Goal: Task Accomplishment & Management: Manage account settings

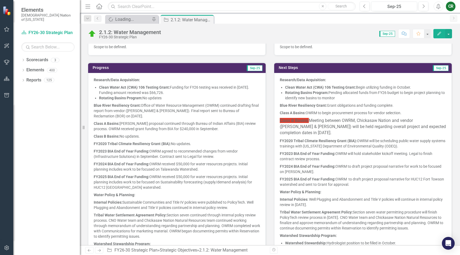
scroll to position [177, 0]
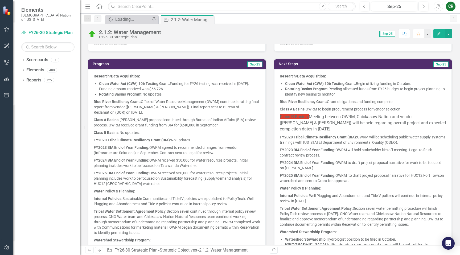
click at [297, 134] on p "FY2020 Tribal Climate Resiliency Grant (BIA): OWRM will be scheduling public wa…" at bounding box center [363, 139] width 166 height 13
click at [297, 135] on strong "FY2020 Tribal Climate Resiliency Grant (BIA):" at bounding box center [318, 137] width 77 height 4
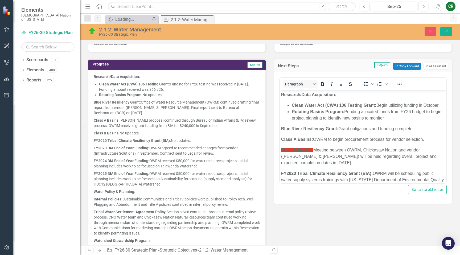
scroll to position [0, 0]
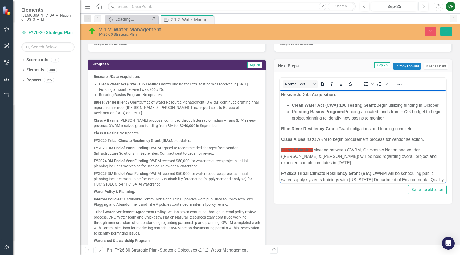
click at [316, 164] on p "Class B Basins: Meeting between OWRM, Chickasaw Nation and vendor ([PERSON_NAME…" at bounding box center [363, 156] width 164 height 19
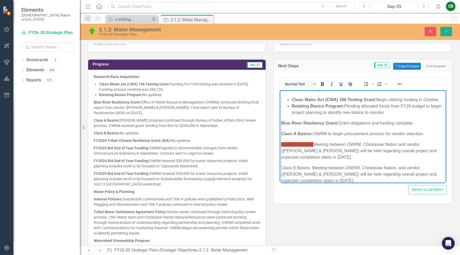
click at [409, 175] on span "Class B Basins: Meeting between OWRM, Chickasaw Nation, and vendor (Hazen & Saw…" at bounding box center [358, 174] width 155 height 17
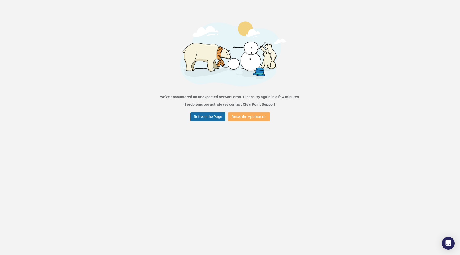
click at [214, 116] on button "Refresh the Page" at bounding box center [207, 116] width 35 height 9
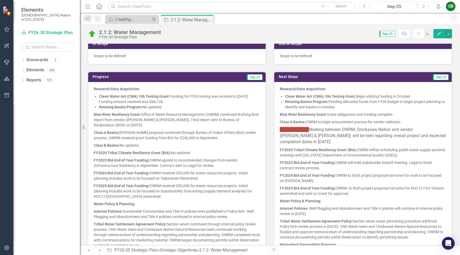
scroll to position [174, 0]
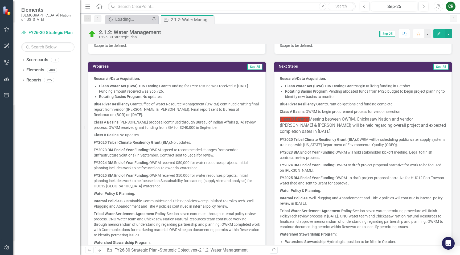
click at [314, 186] on p "FY2025 BIA End of Year Funding: OWRM to draft project proposal narrative for HU…" at bounding box center [363, 180] width 166 height 13
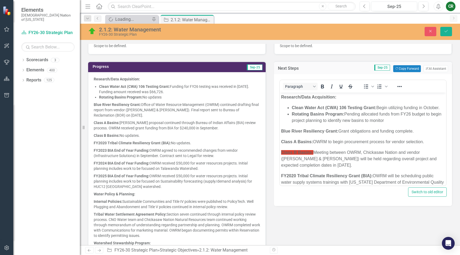
scroll to position [0, 0]
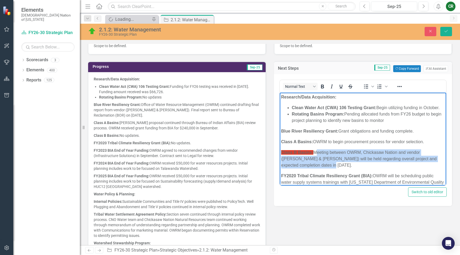
drag, startPoint x: 316, startPoint y: 165, endPoint x: 316, endPoint y: 154, distance: 10.9
click at [316, 154] on p "Class B Basins: Meeting between OWRM, Chickasaw Nation and vendor ([PERSON_NAME…" at bounding box center [363, 158] width 164 height 19
copy span "Meeting between OWRM, Chickasaw Nation and vendor ([PERSON_NAME] & [PERSON_NAME…"
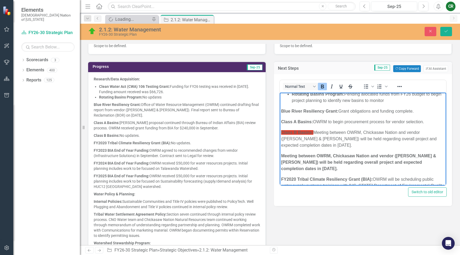
scroll to position [22, 0]
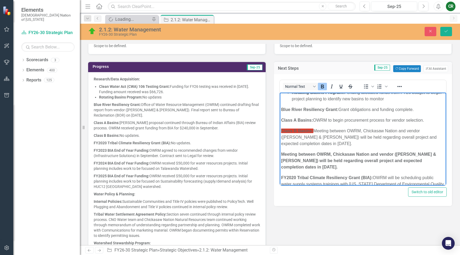
click at [281, 155] on strong "Meeting between OWRM, Chickasaw Nation and vendor ([PERSON_NAME] & [PERSON_NAME…" at bounding box center [358, 160] width 155 height 17
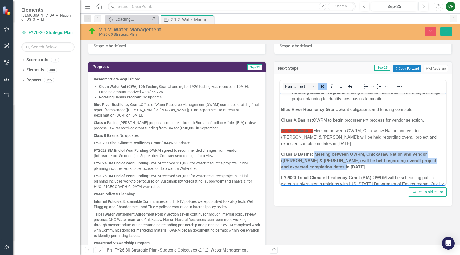
drag, startPoint x: 318, startPoint y: 167, endPoint x: 314, endPoint y: 156, distance: 12.2
click at [314, 156] on p "Class B Basins: Meeting between OWRM, Chickasaw Nation and vendor ([PERSON_NAME…" at bounding box center [363, 160] width 164 height 19
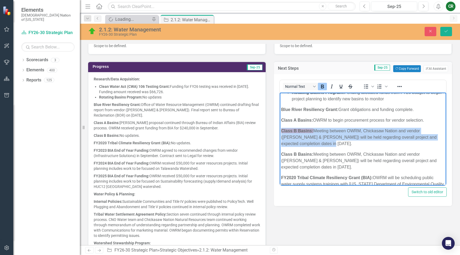
drag, startPoint x: 311, startPoint y: 145, endPoint x: 279, endPoint y: 131, distance: 35.4
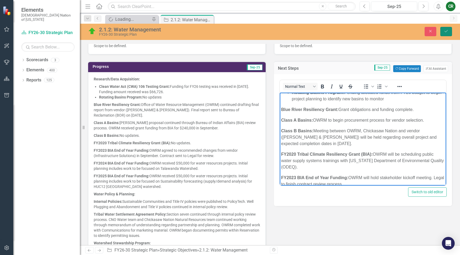
click at [443, 30] on button "Save" at bounding box center [446, 31] width 12 height 9
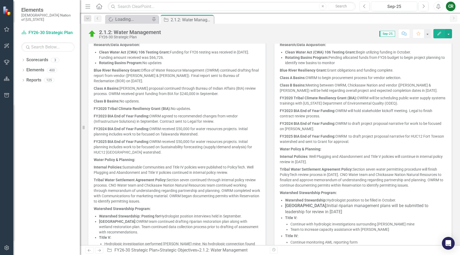
scroll to position [196, 0]
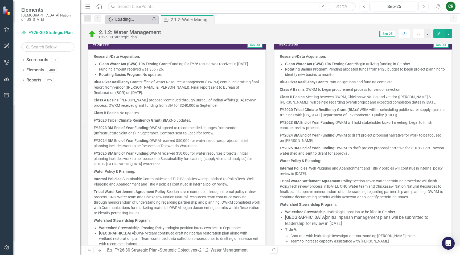
click at [120, 19] on div "Loading..." at bounding box center [132, 19] width 35 height 7
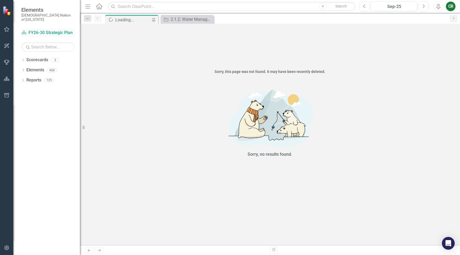
click at [59, 30] on link "Scorecard FY26-30 Strategic Plan" at bounding box center [47, 33] width 53 height 6
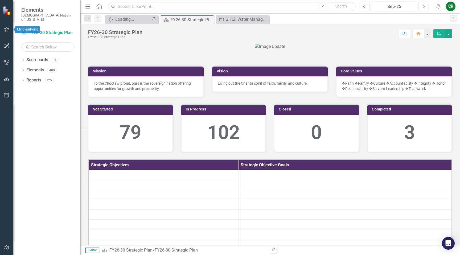
click at [6, 32] on button "button" at bounding box center [7, 29] width 12 height 11
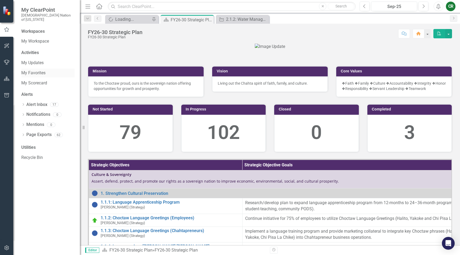
click at [43, 71] on link "My Favorites" at bounding box center [47, 73] width 53 height 6
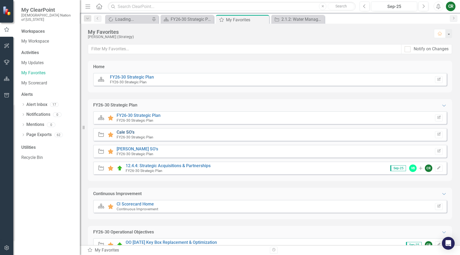
click at [126, 132] on link "Cale SO's" at bounding box center [126, 132] width 18 height 5
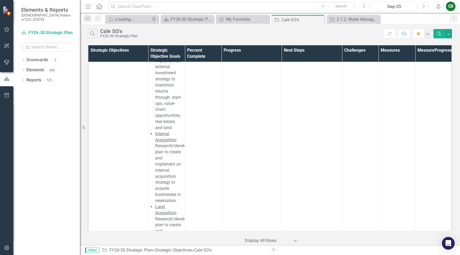
scroll to position [3970, 0]
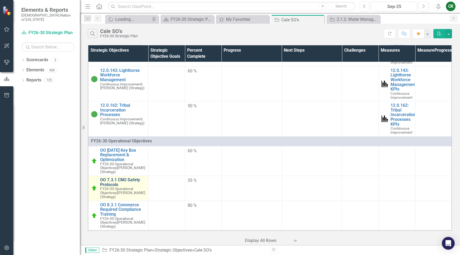
click at [125, 180] on link "OO 7.3.1 CNO Safety Protocols" at bounding box center [123, 182] width 46 height 9
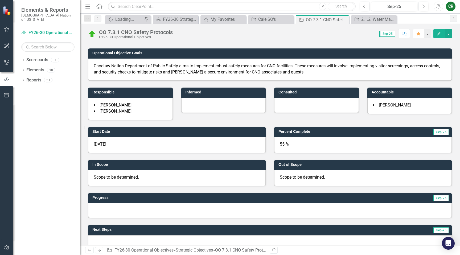
scroll to position [37, 0]
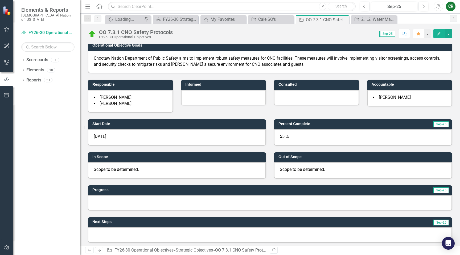
click at [131, 200] on div at bounding box center [270, 202] width 364 height 15
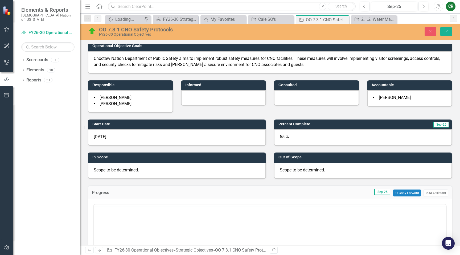
scroll to position [0, 0]
click at [395, 194] on button "Copy Forward Copy Forward" at bounding box center [406, 193] width 27 height 7
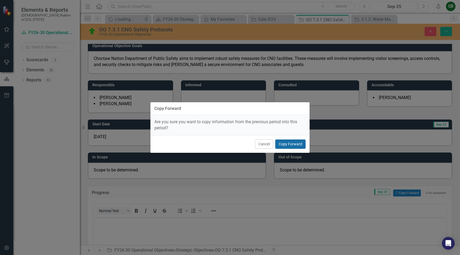
click at [285, 140] on button "Copy Forward" at bounding box center [290, 143] width 30 height 9
click at [284, 146] on button "Copy Forward" at bounding box center [290, 143] width 30 height 9
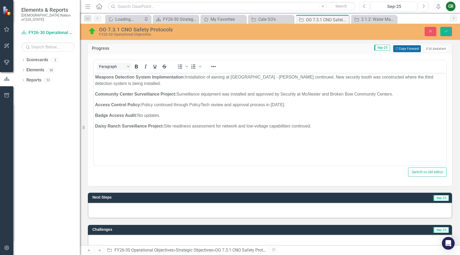
scroll to position [192, 0]
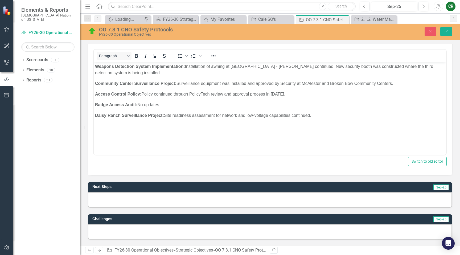
click at [275, 194] on div at bounding box center [270, 199] width 364 height 15
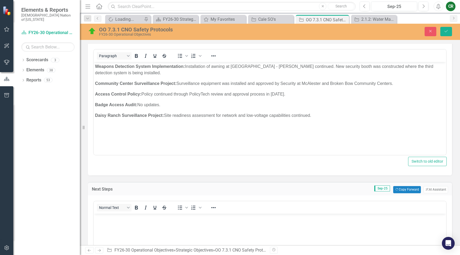
scroll to position [0, 0]
click at [395, 190] on button "Copy Forward Copy Forward" at bounding box center [406, 189] width 27 height 7
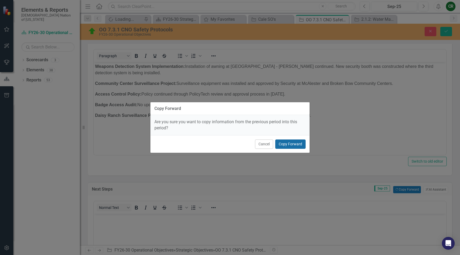
click at [298, 145] on button "Copy Forward" at bounding box center [290, 143] width 30 height 9
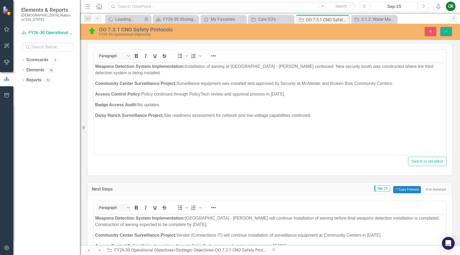
click at [263, 126] on p "Rich Text Area. Press ALT-0 for help." at bounding box center [270, 126] width 350 height 6
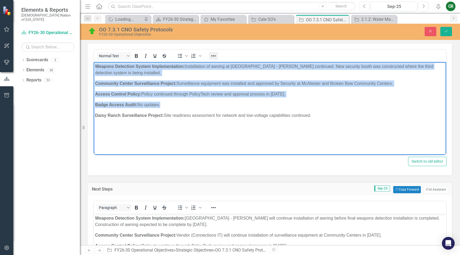
click at [215, 55] on icon "Reveal or hide additional toolbar items" at bounding box center [213, 56] width 6 height 6
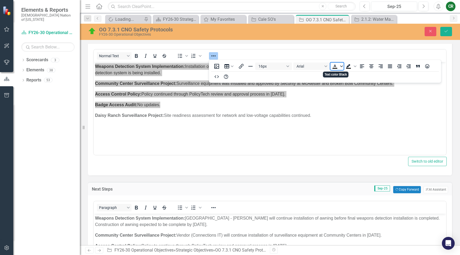
click at [341, 68] on span "Text color Black" at bounding box center [341, 66] width 4 height 7
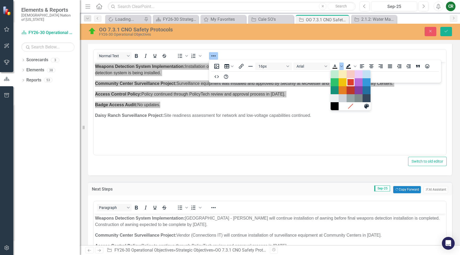
click at [352, 84] on div "Red" at bounding box center [350, 82] width 6 height 6
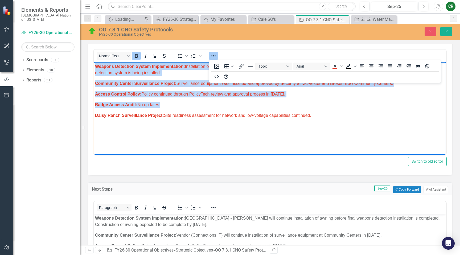
click at [210, 55] on icon "Reveal or hide additional toolbar items" at bounding box center [213, 56] width 6 height 6
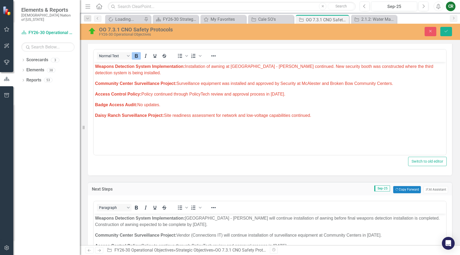
click at [215, 75] on p "Weapons Detection System Implementation: Installation of awning at [GEOGRAPHIC_…" at bounding box center [270, 69] width 350 height 13
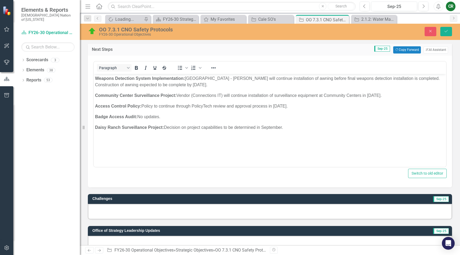
scroll to position [332, 0]
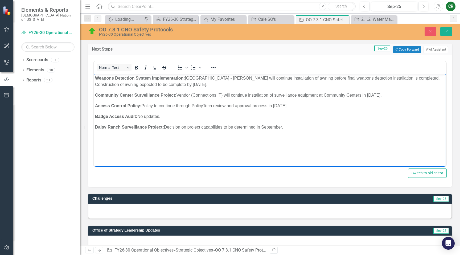
click at [230, 146] on body "Weapons Detection System Implementation: Choctaw Casino & Resort - [PERSON_NAME…" at bounding box center [270, 113] width 352 height 80
click at [227, 125] on p "Daisy Ranch Surveillance Project: Decision on project capabilities to be determ…" at bounding box center [270, 127] width 350 height 6
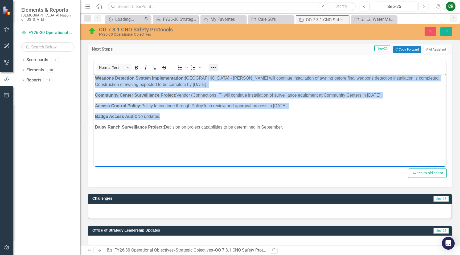
click at [215, 67] on icon "Reveal or hide additional toolbar items" at bounding box center [213, 67] width 6 height 6
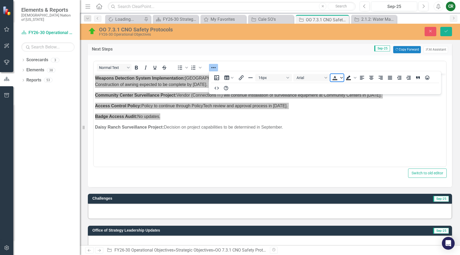
click at [340, 78] on icon "Text color Black" at bounding box center [341, 77] width 3 height 3
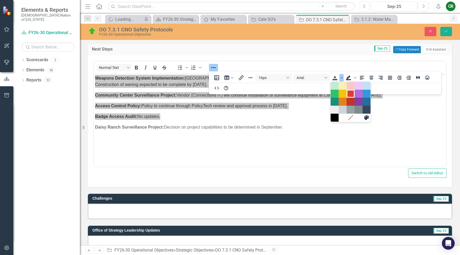
click at [352, 96] on div "Red" at bounding box center [350, 94] width 6 height 6
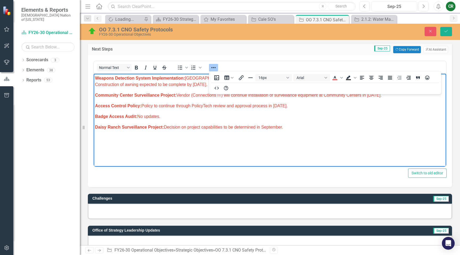
drag, startPoint x: 333, startPoint y: 117, endPoint x: 391, endPoint y: 161, distance: 73.5
click at [333, 117] on p "Badge Access Audit: No updates." at bounding box center [270, 116] width 350 height 6
click at [212, 67] on icon "Reveal or hide additional toolbar items" at bounding box center [213, 67] width 6 height 6
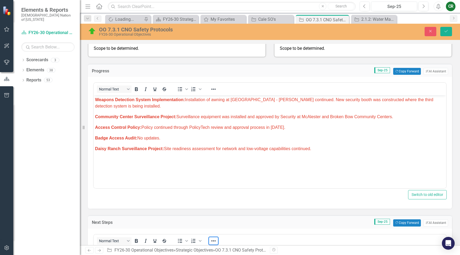
scroll to position [160, 0]
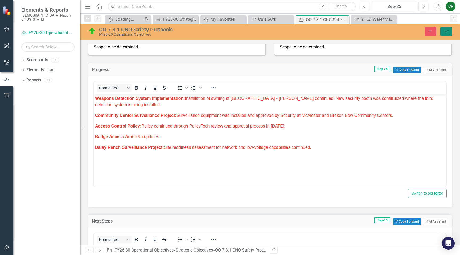
click at [450, 30] on button "Save" at bounding box center [446, 31] width 12 height 9
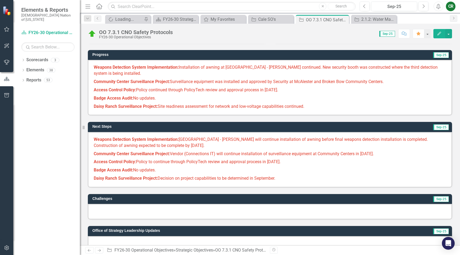
scroll to position [173, 0]
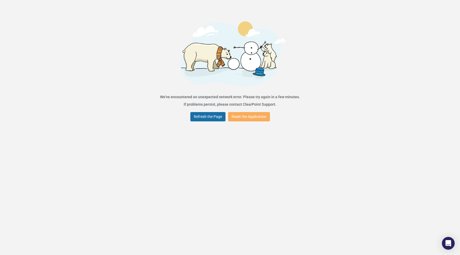
click at [219, 116] on button "Refresh the Page" at bounding box center [207, 116] width 35 height 9
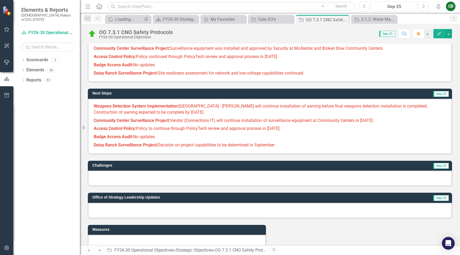
scroll to position [210, 0]
